Goal: Task Accomplishment & Management: Complete application form

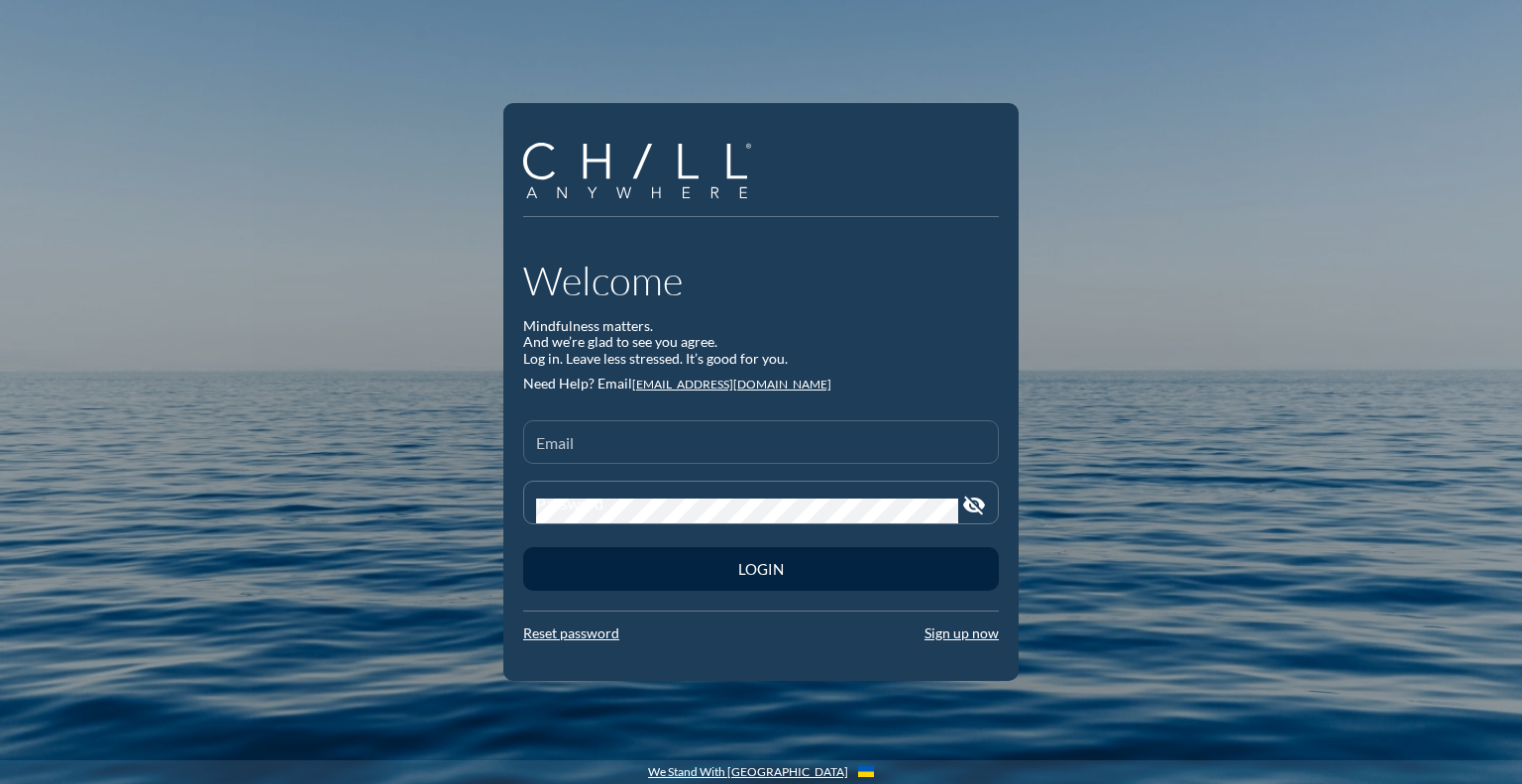
click at [637, 433] on div "Email" at bounding box center [761, 442] width 450 height 42
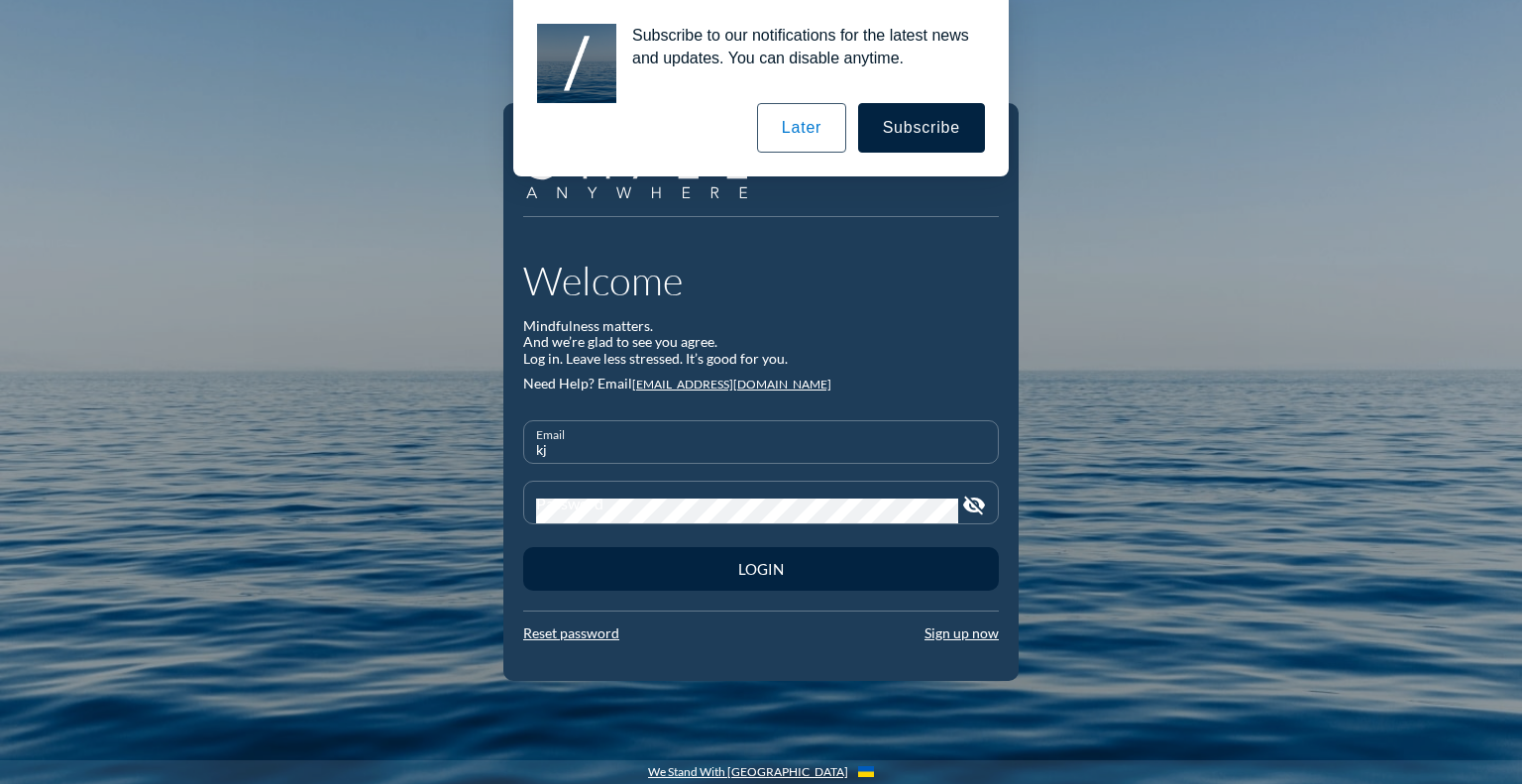
type input "k"
click at [960, 633] on link "Sign up now" at bounding box center [962, 633] width 75 height 17
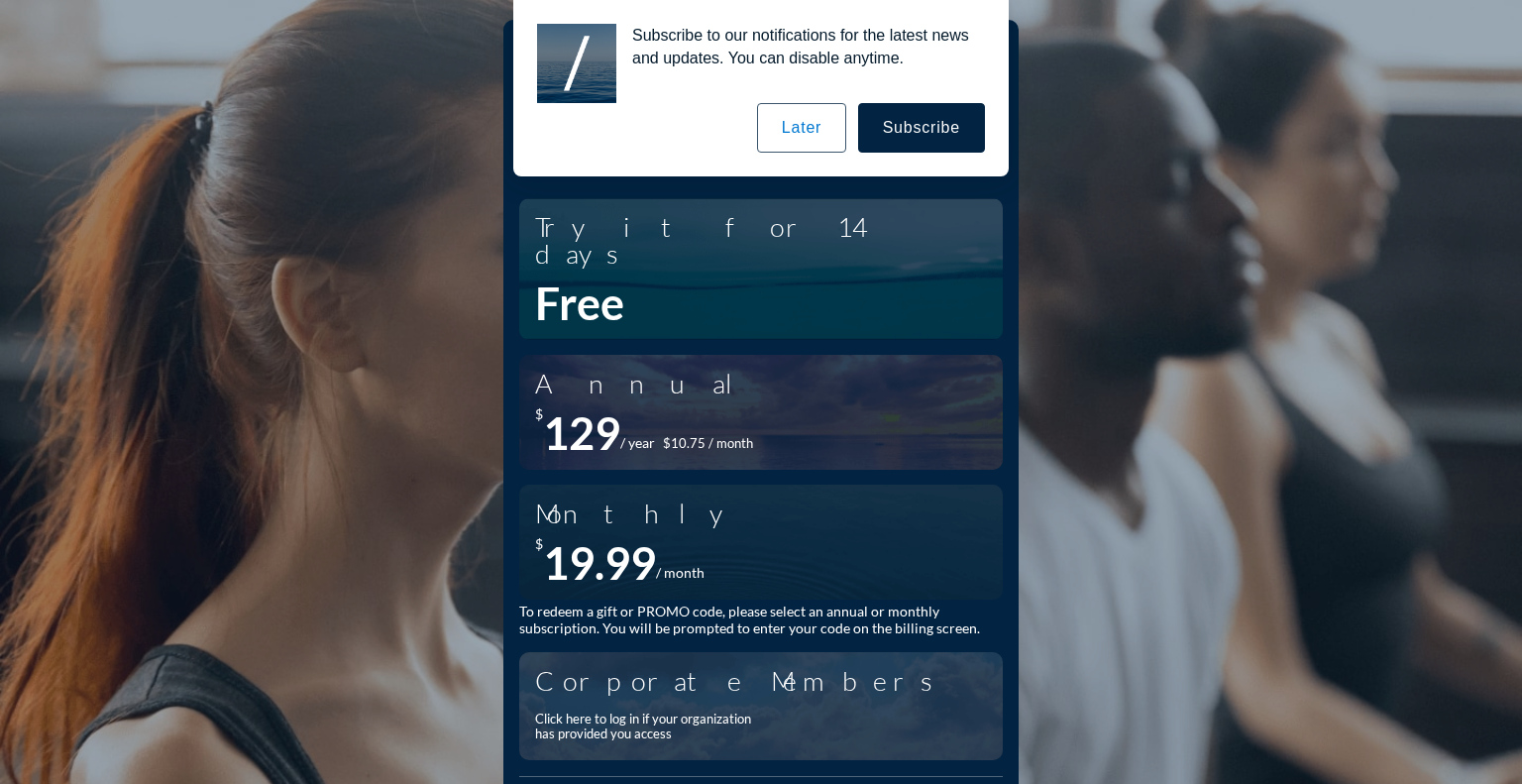
click at [824, 132] on button "Later" at bounding box center [802, 128] width 90 height 50
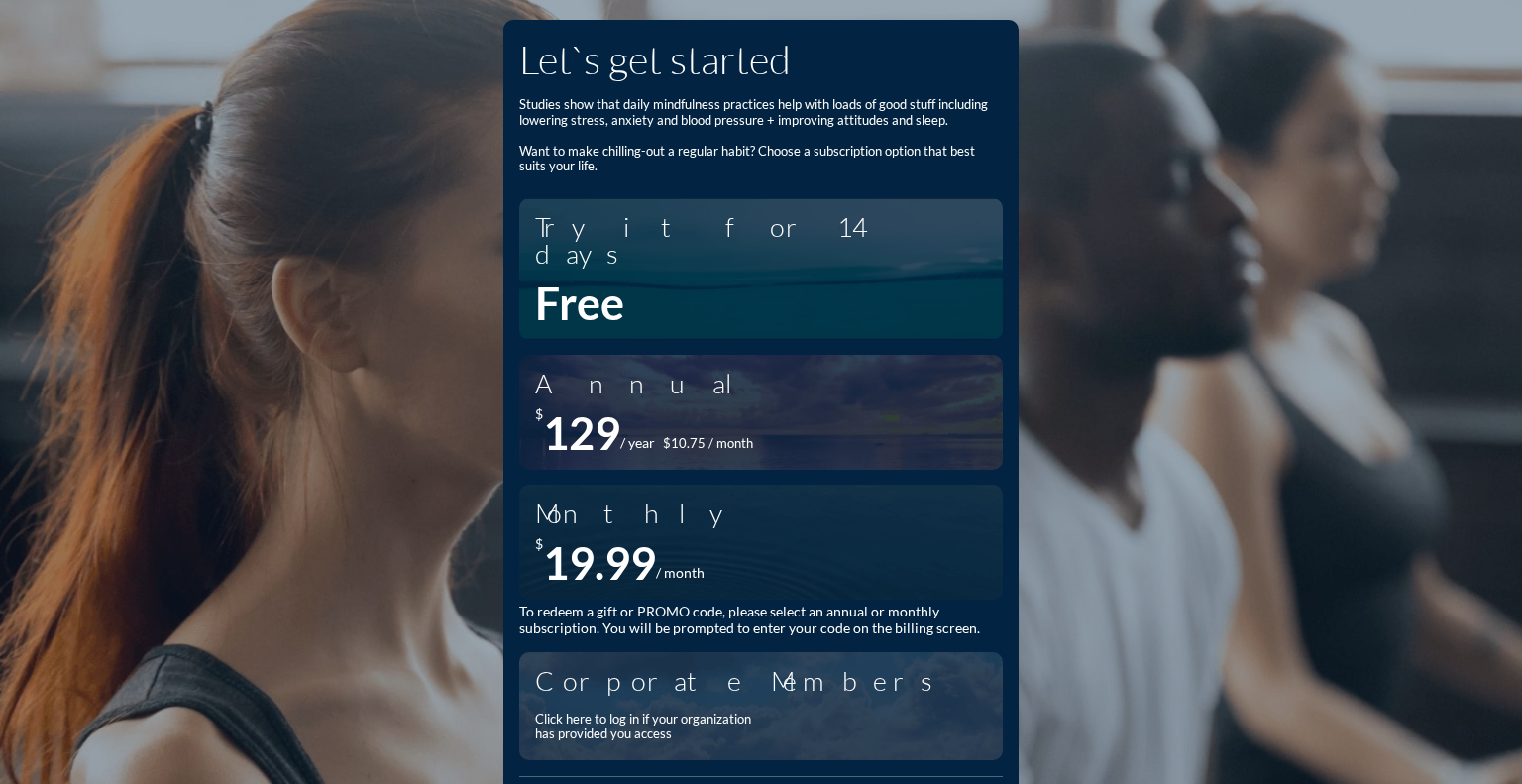
scroll to position [34, 0]
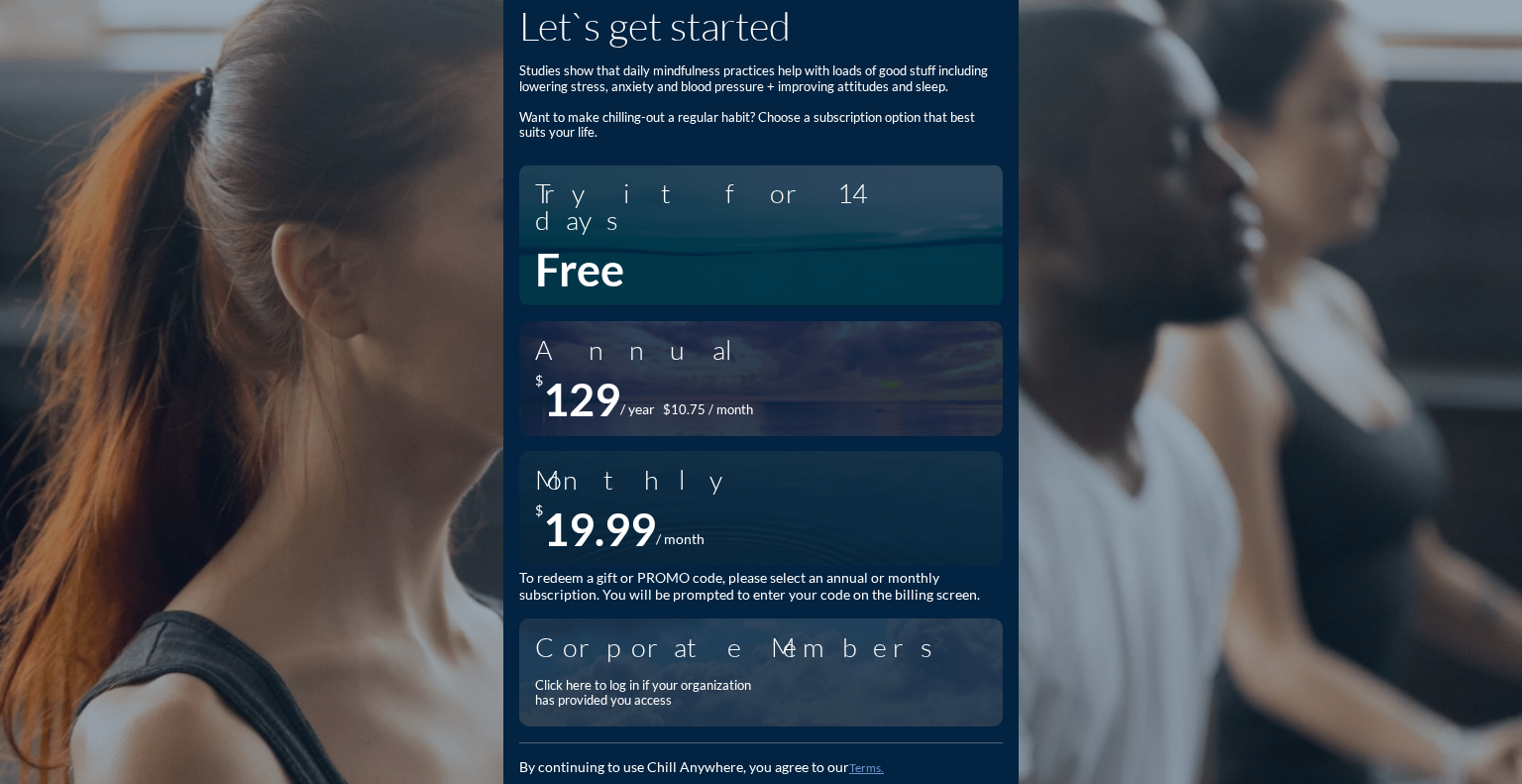
click at [588, 678] on div "Click here to log in if your organization has provided you access" at bounding box center [649, 692] width 228 height 31
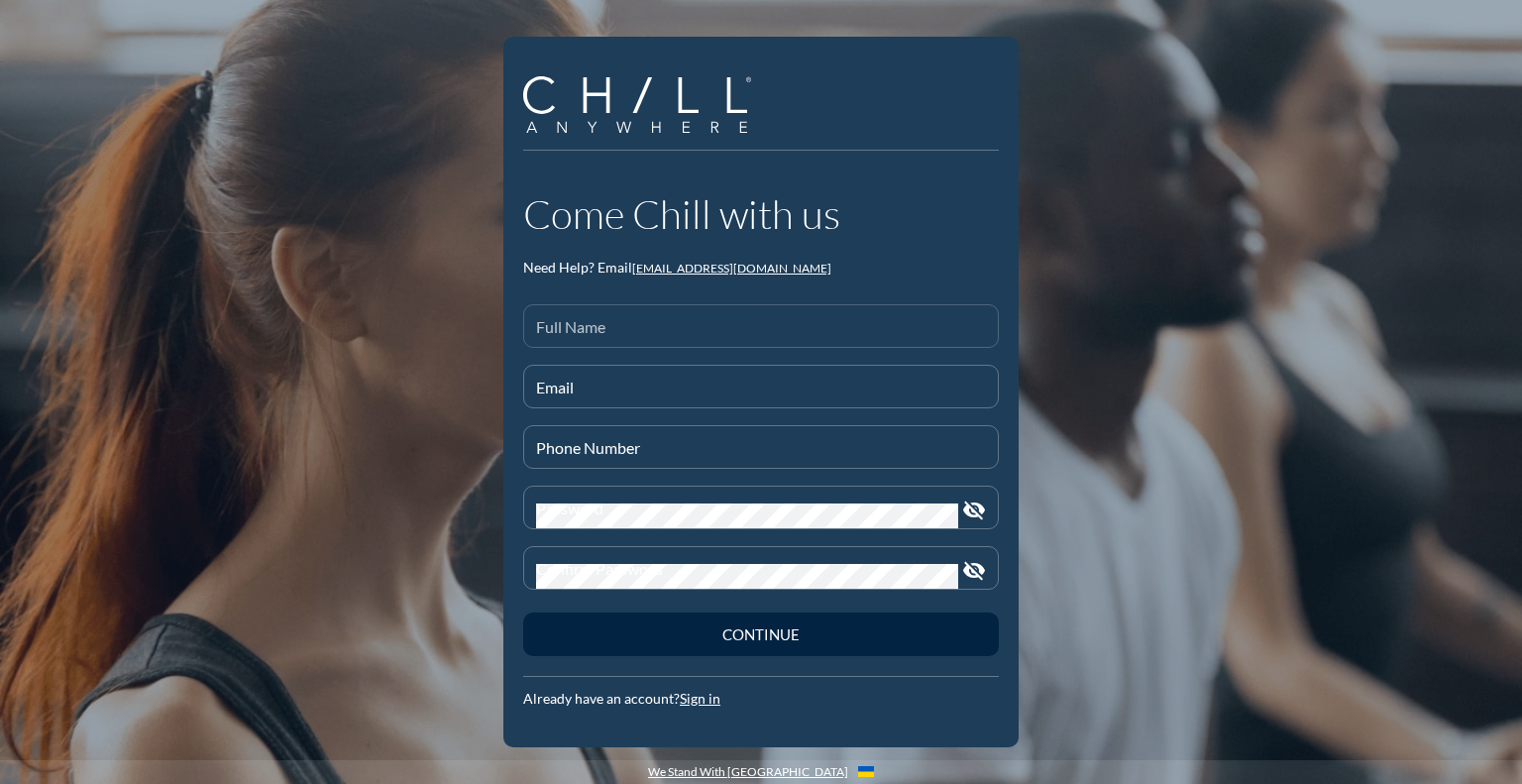
click at [650, 310] on div "Full Name" at bounding box center [761, 326] width 450 height 42
type input "[PERSON_NAME]"
click at [565, 389] on input "Email" at bounding box center [761, 394] width 450 height 25
type input "[EMAIL_ADDRESS][DOMAIN_NAME]"
click at [577, 439] on div "Phone Number" at bounding box center [761, 447] width 450 height 42
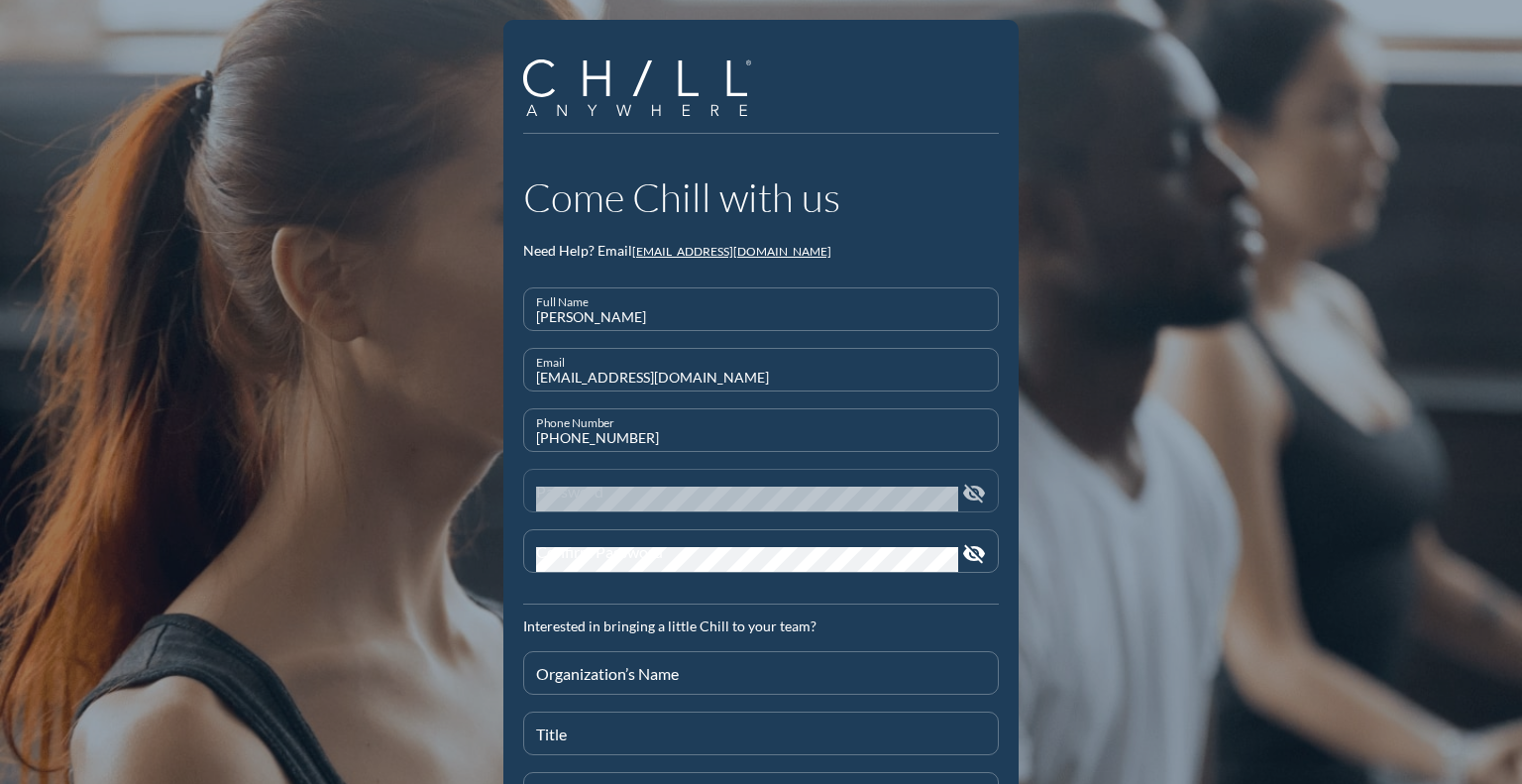
type input "[PHONE_NUMBER]"
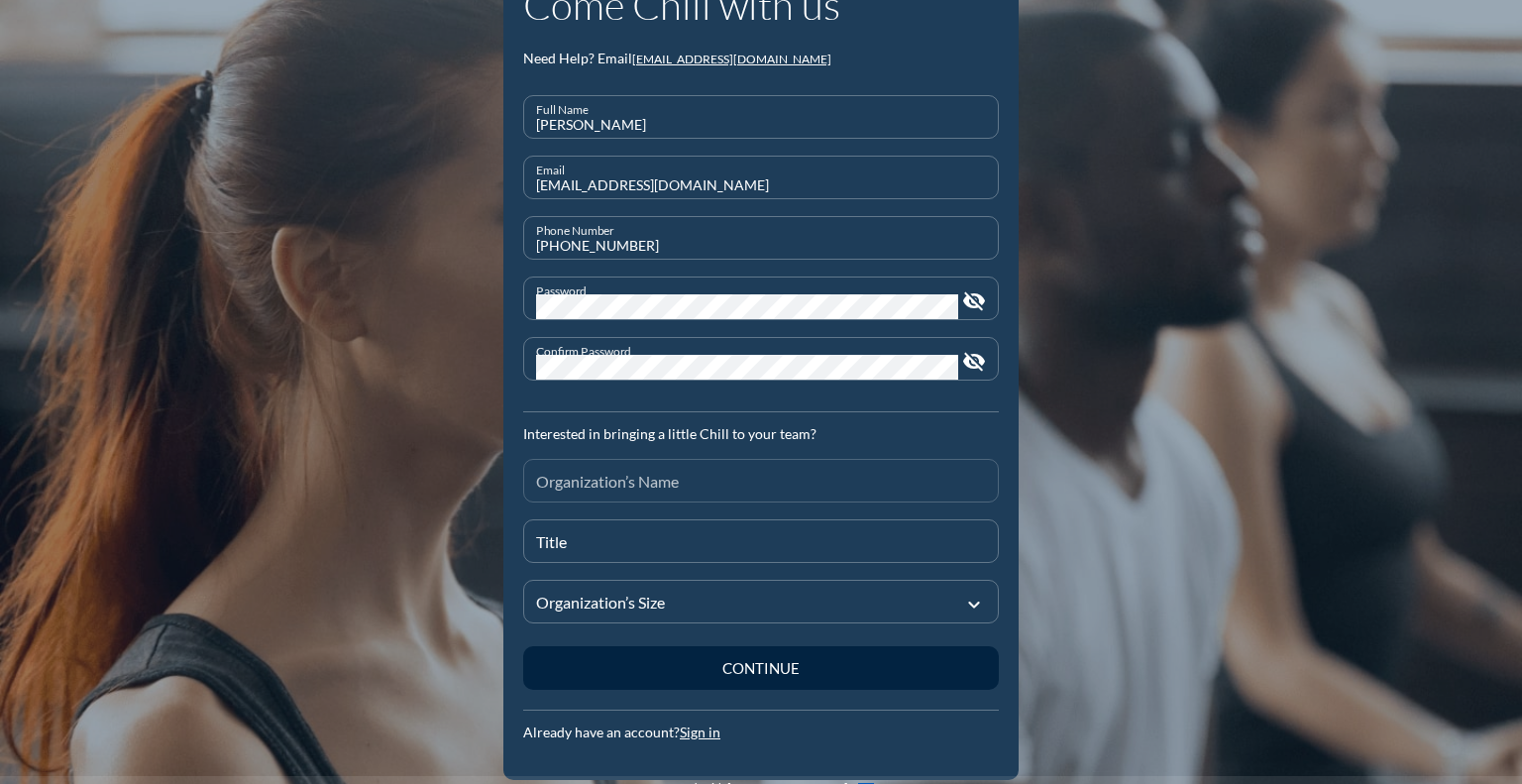
scroll to position [193, 0]
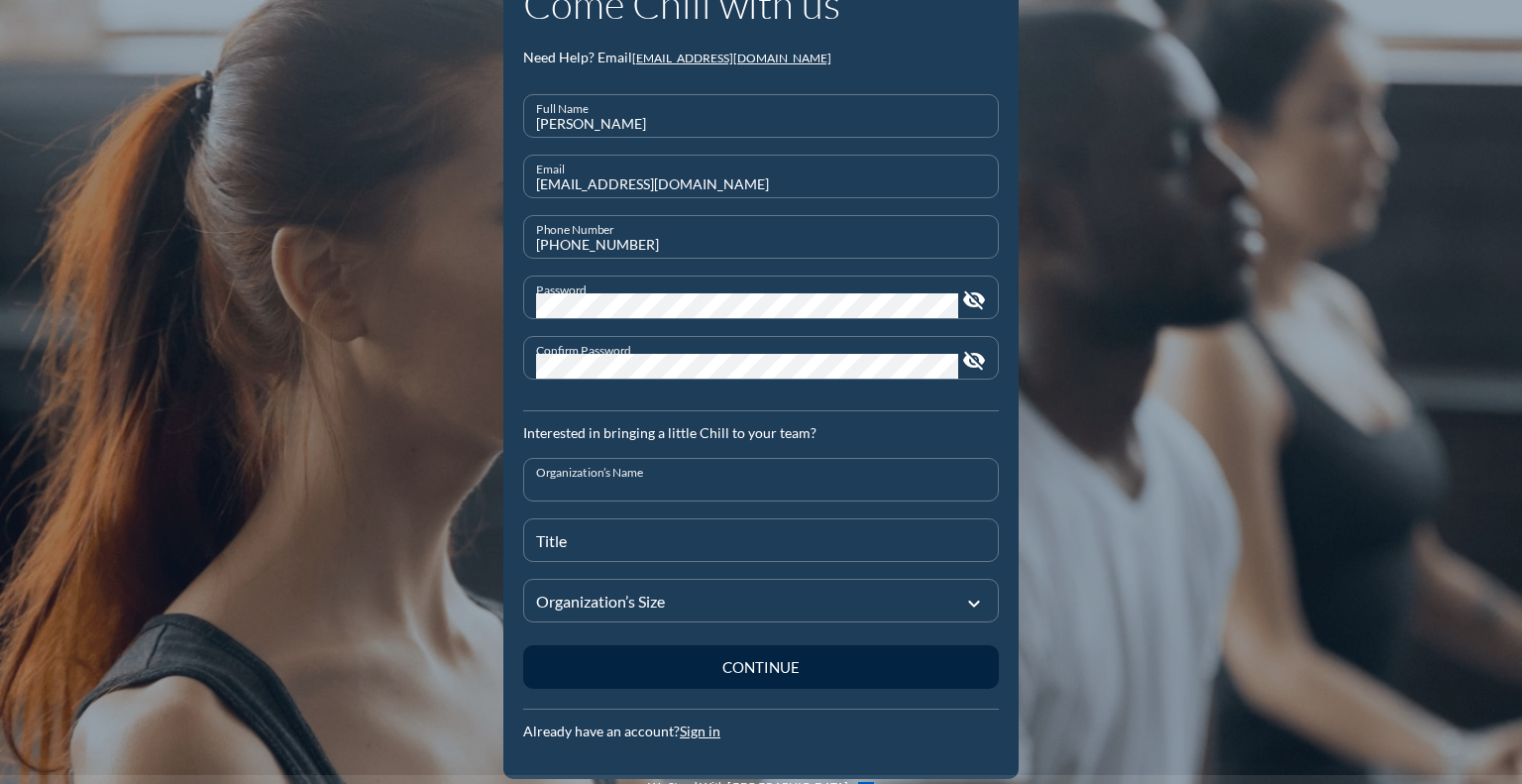
click at [618, 476] on input "Organization’s Name" at bounding box center [761, 488] width 450 height 25
type input "[PERSON_NAME]"
click at [598, 537] on input "Title" at bounding box center [761, 548] width 450 height 25
type input "i"
type input "Chief Fiduciary Officer"
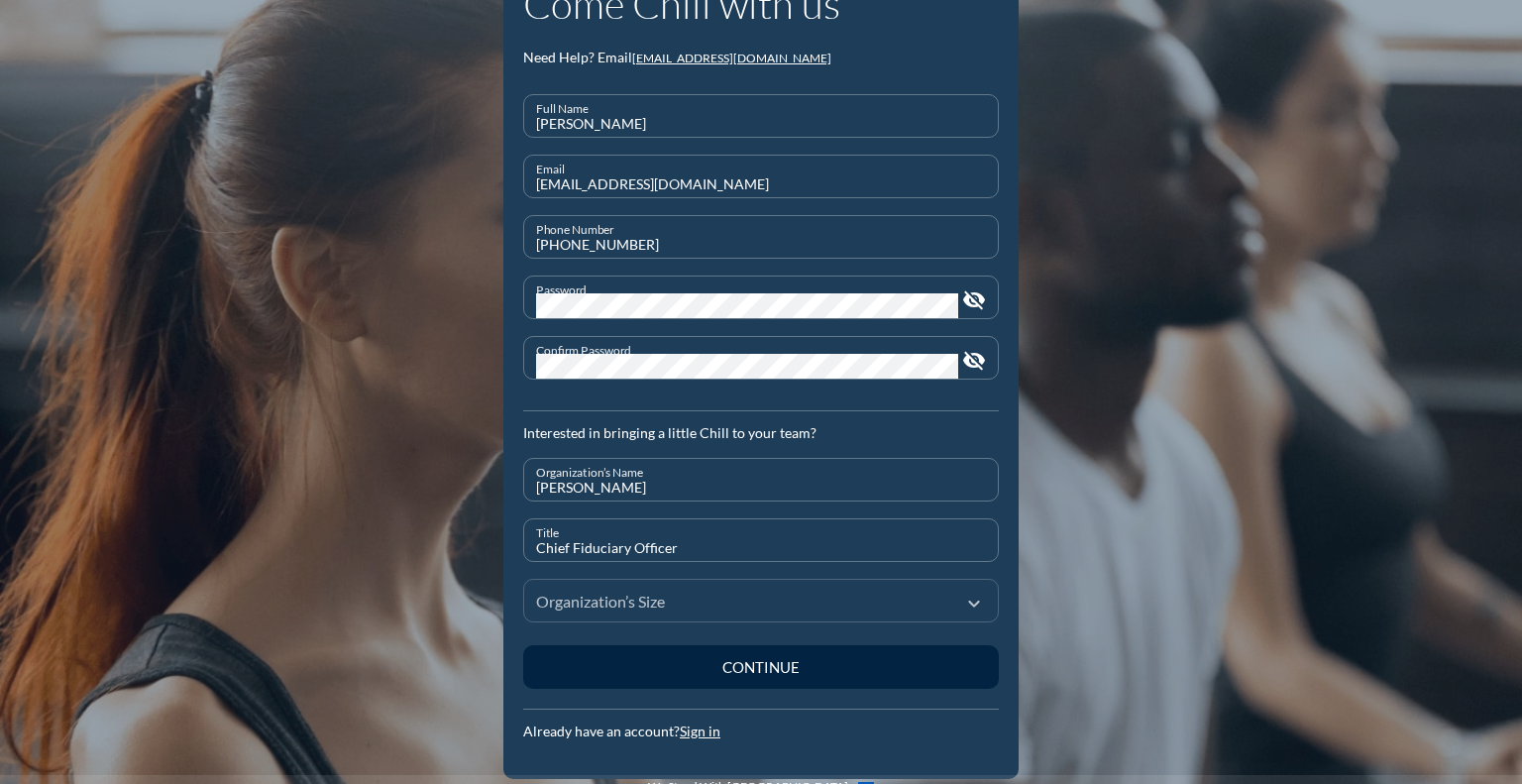
click at [963, 605] on icon "expand_more" at bounding box center [975, 603] width 24 height 24
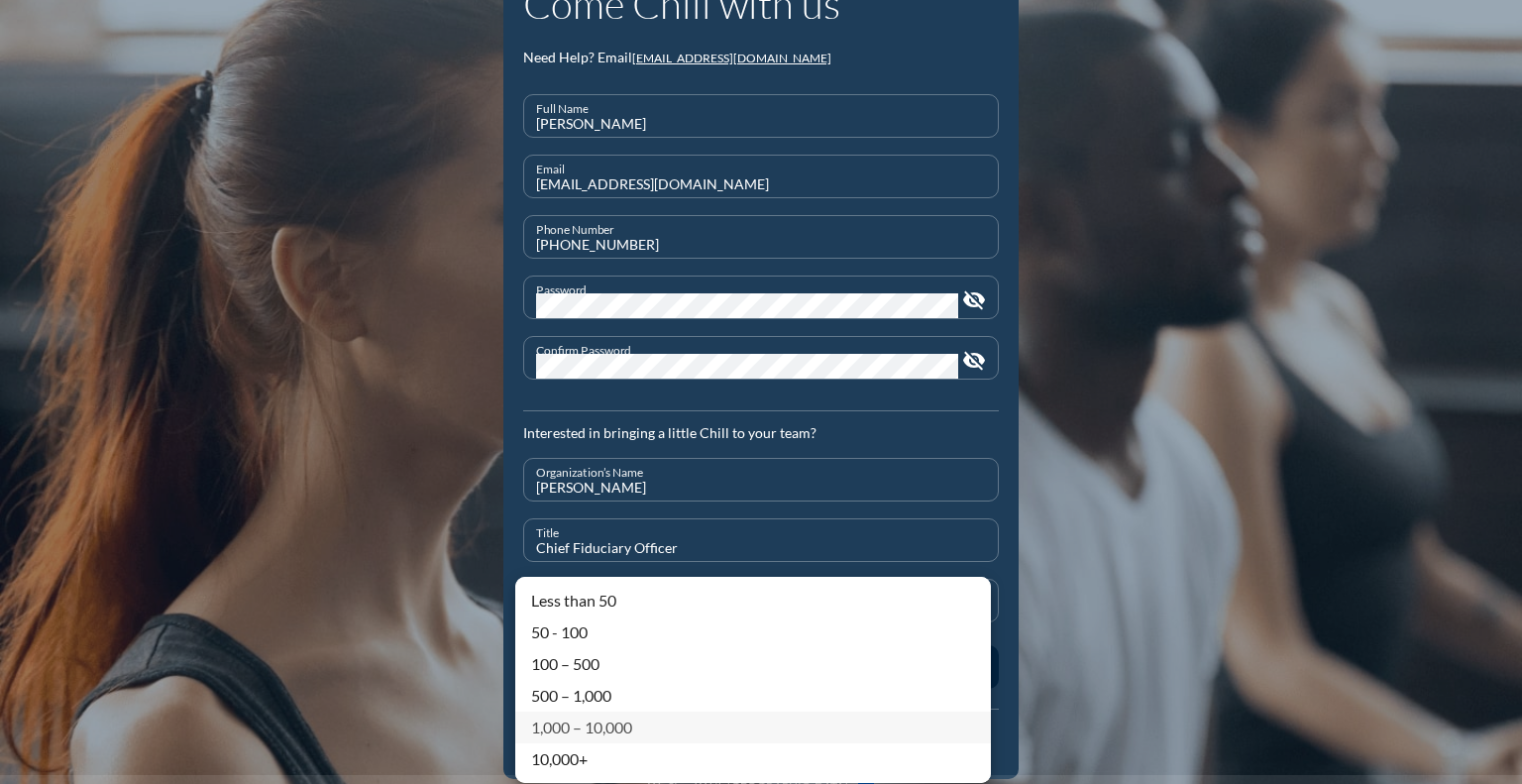
click at [725, 727] on div "1,000 – 10,000" at bounding box center [754, 727] width 444 height 24
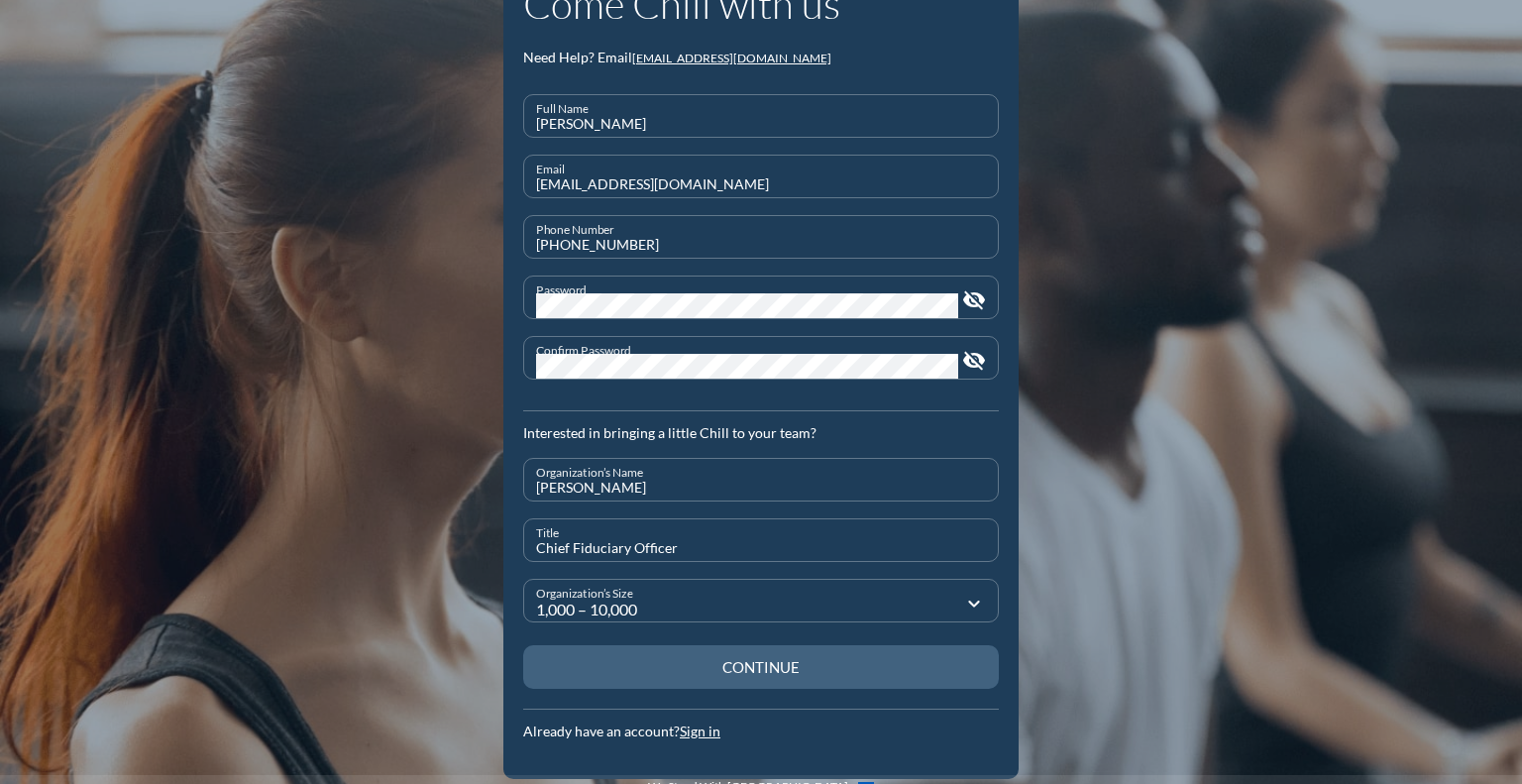
click at [764, 666] on div "Continue" at bounding box center [761, 667] width 406 height 18
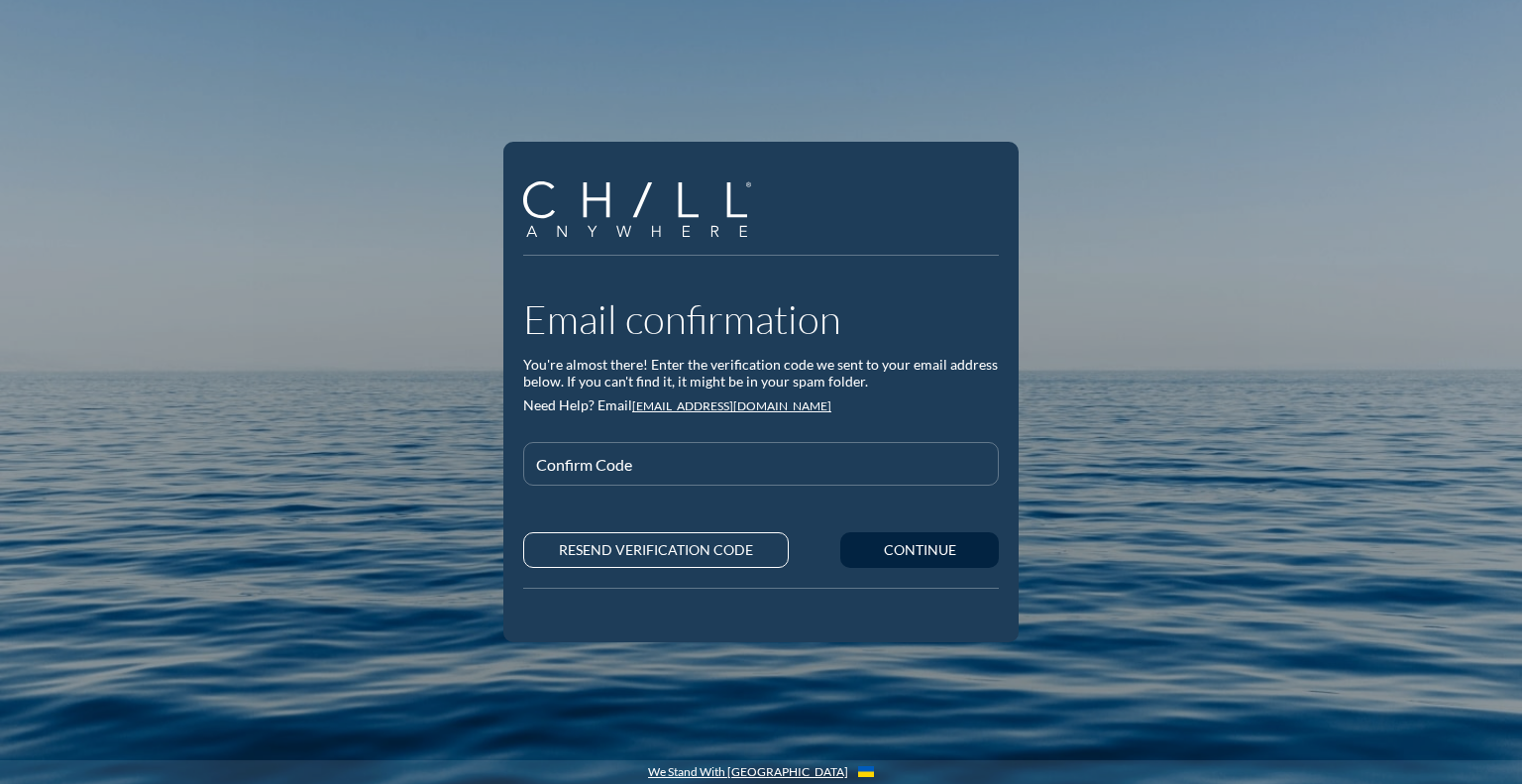
click at [1103, 443] on div "Email confirmation You're almost there! Enter the verification code we sent to …" at bounding box center [761, 392] width 1522 height 784
